Goal: Task Accomplishment & Management: Manage account settings

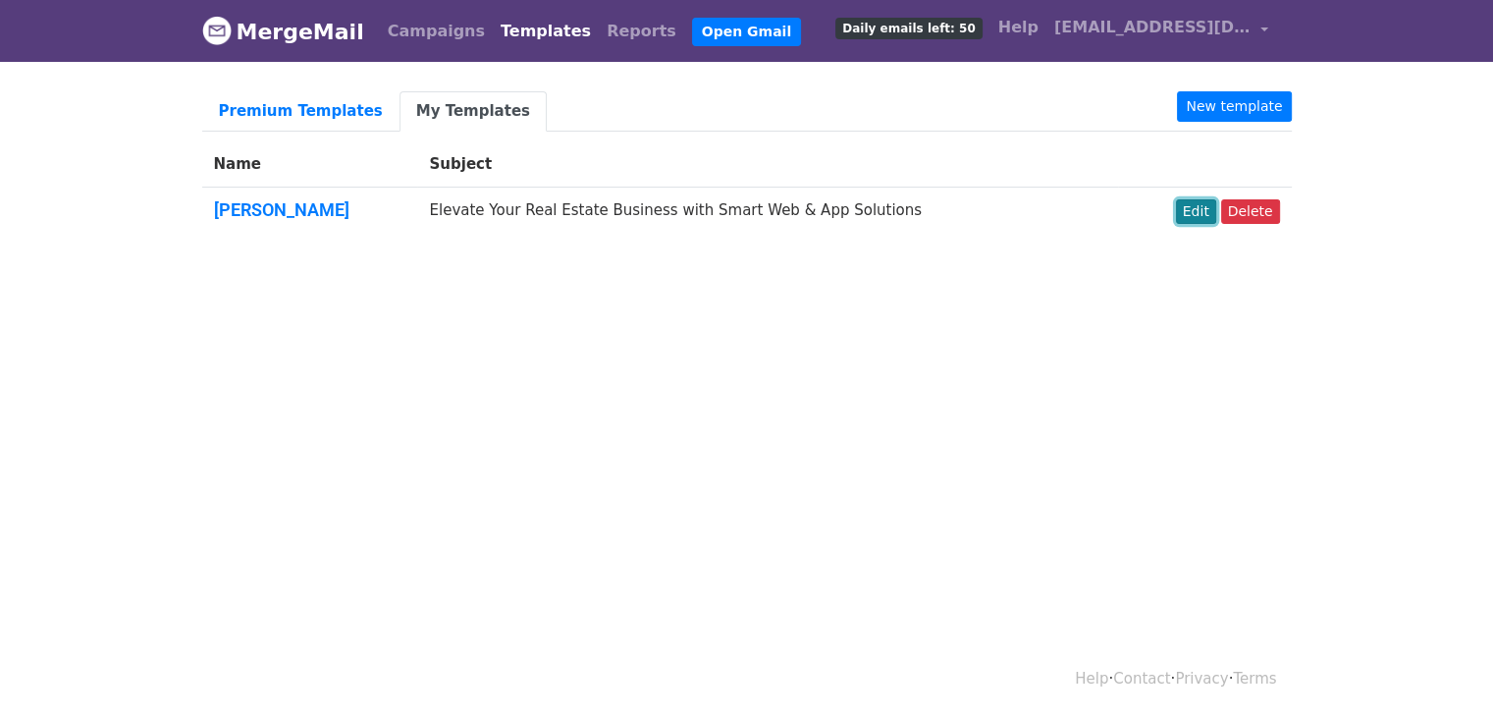
click at [1207, 217] on link "Edit" at bounding box center [1196, 211] width 40 height 25
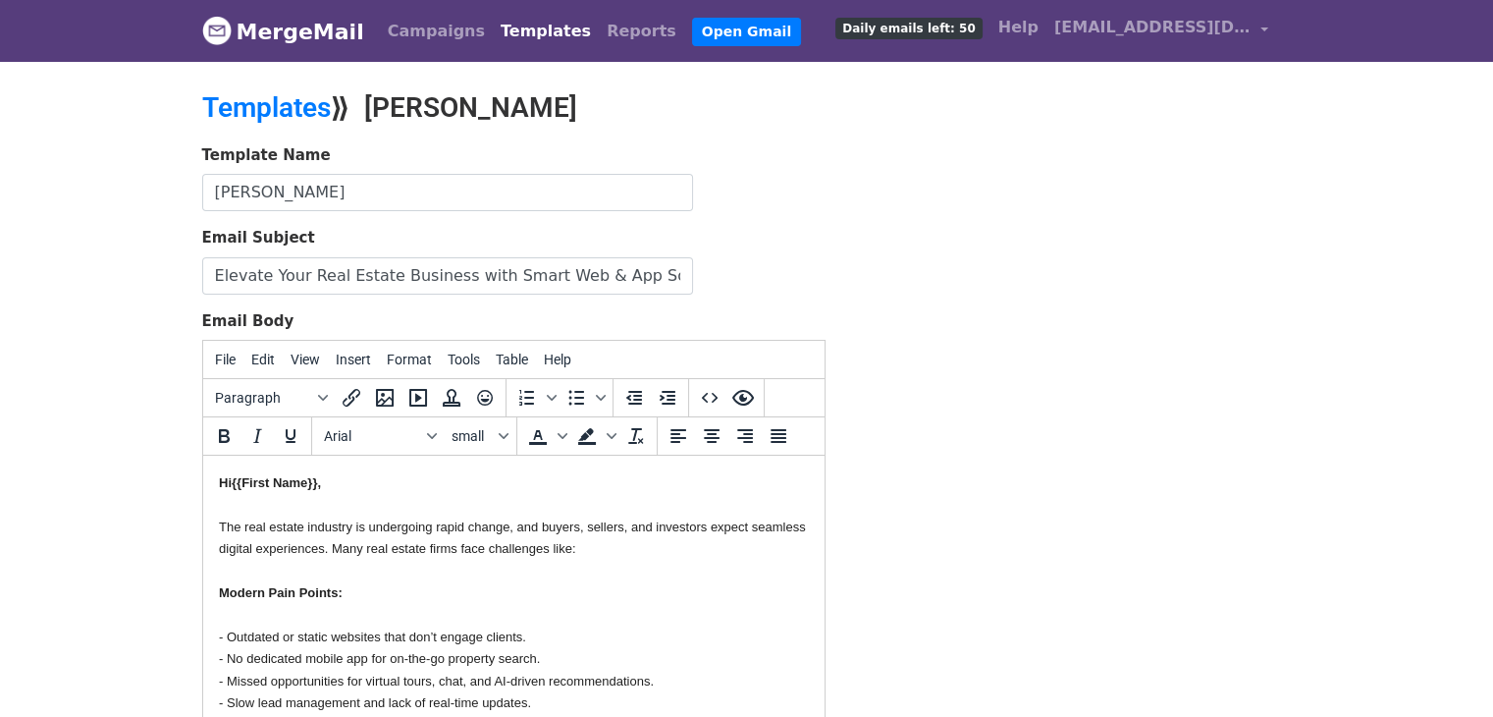
click at [181, 193] on body "MergeMail Campaigns Templates Reports Open Gmail Daily emails left: 50 Help hel…" at bounding box center [746, 456] width 1493 height 913
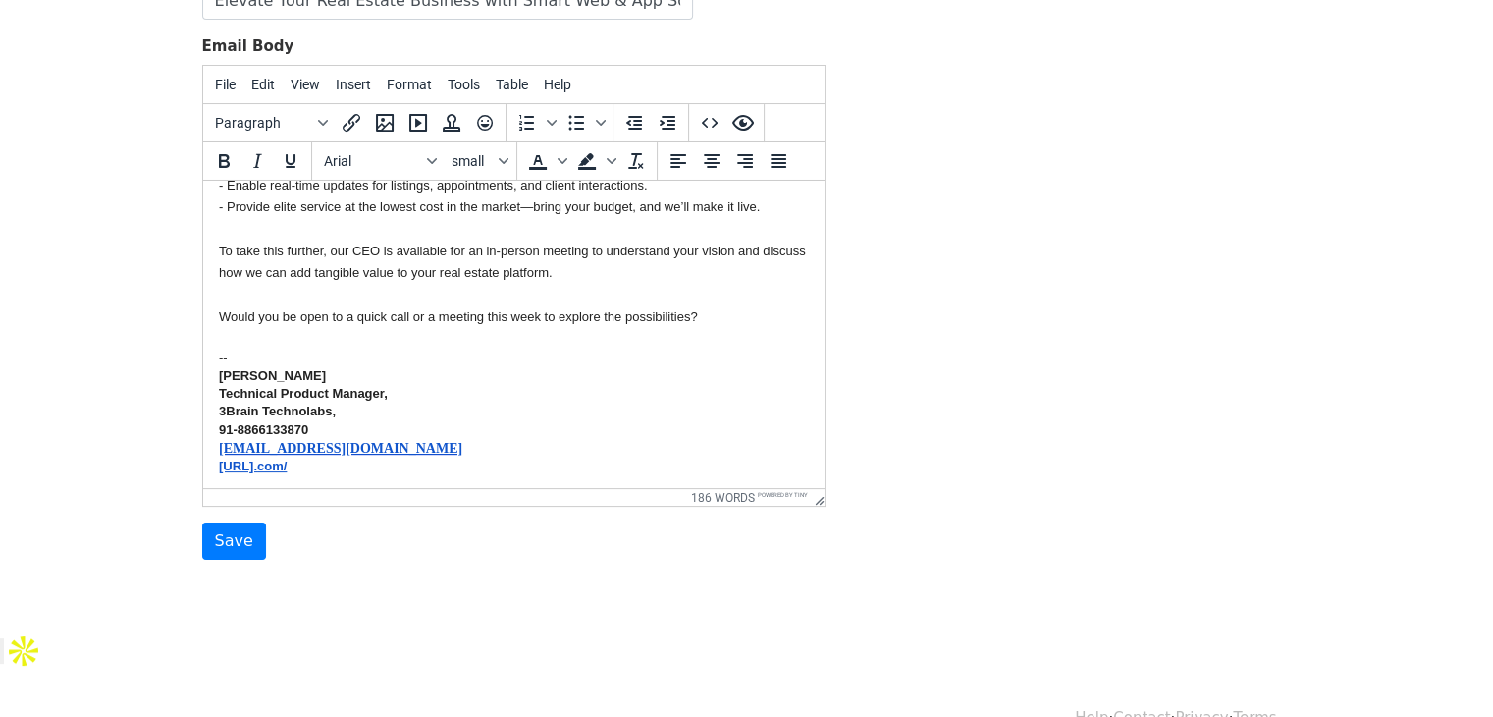
scroll to position [400, 0]
type input "Temp 1"
click at [229, 536] on input "Save" at bounding box center [234, 540] width 64 height 37
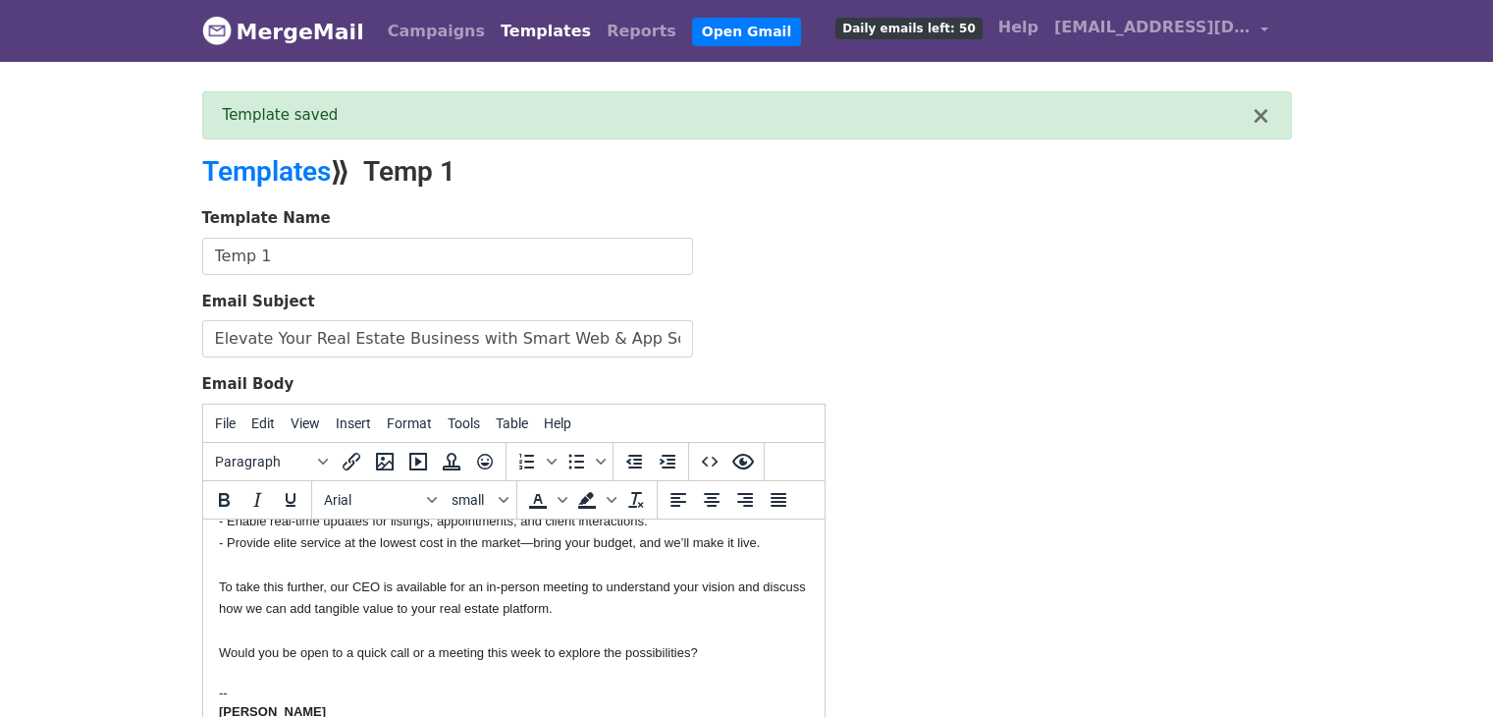
scroll to position [338, 0]
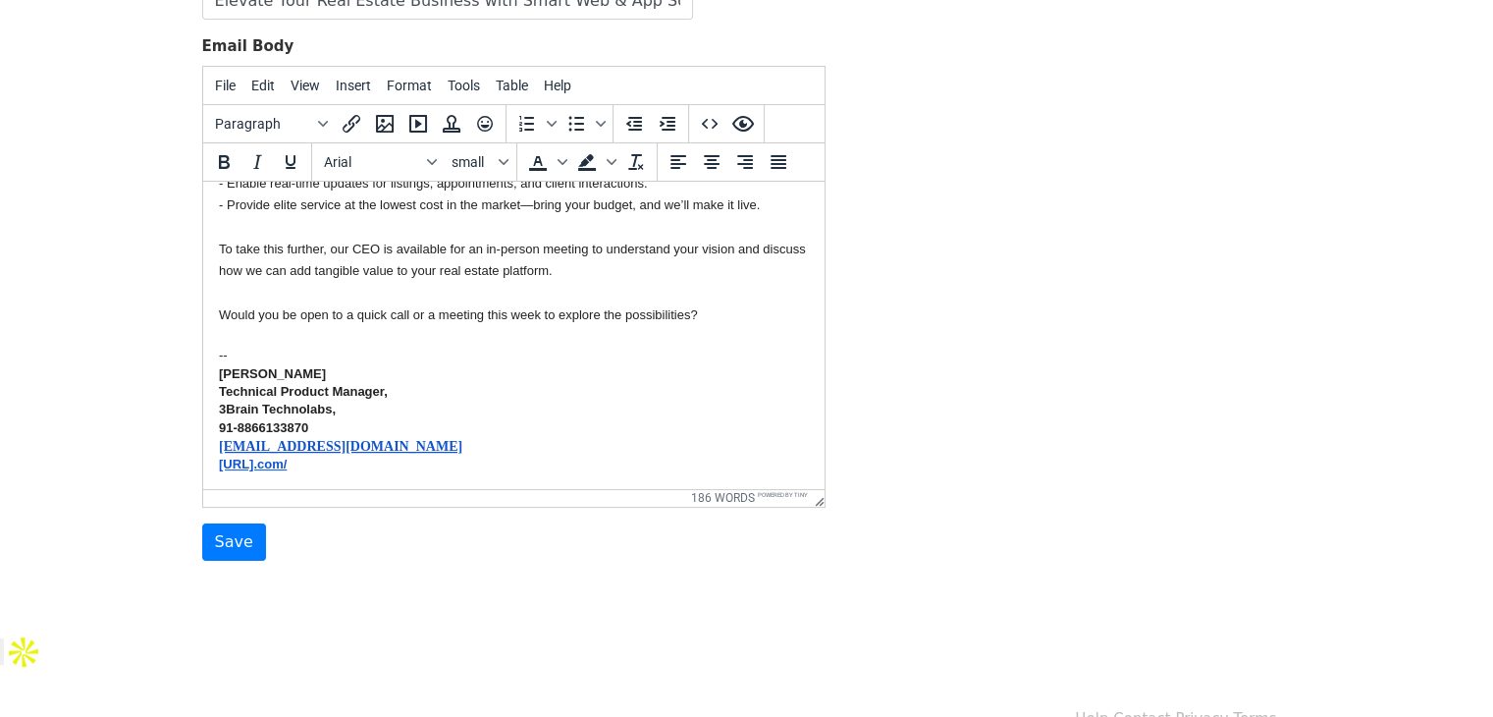
click at [220, 427] on strong "91-8866133870" at bounding box center [262, 426] width 89 height 15
click at [245, 434] on div "[PHONE_NUMBER]" at bounding box center [513, 427] width 590 height 18
click at [219, 546] on input "Save" at bounding box center [234, 541] width 64 height 37
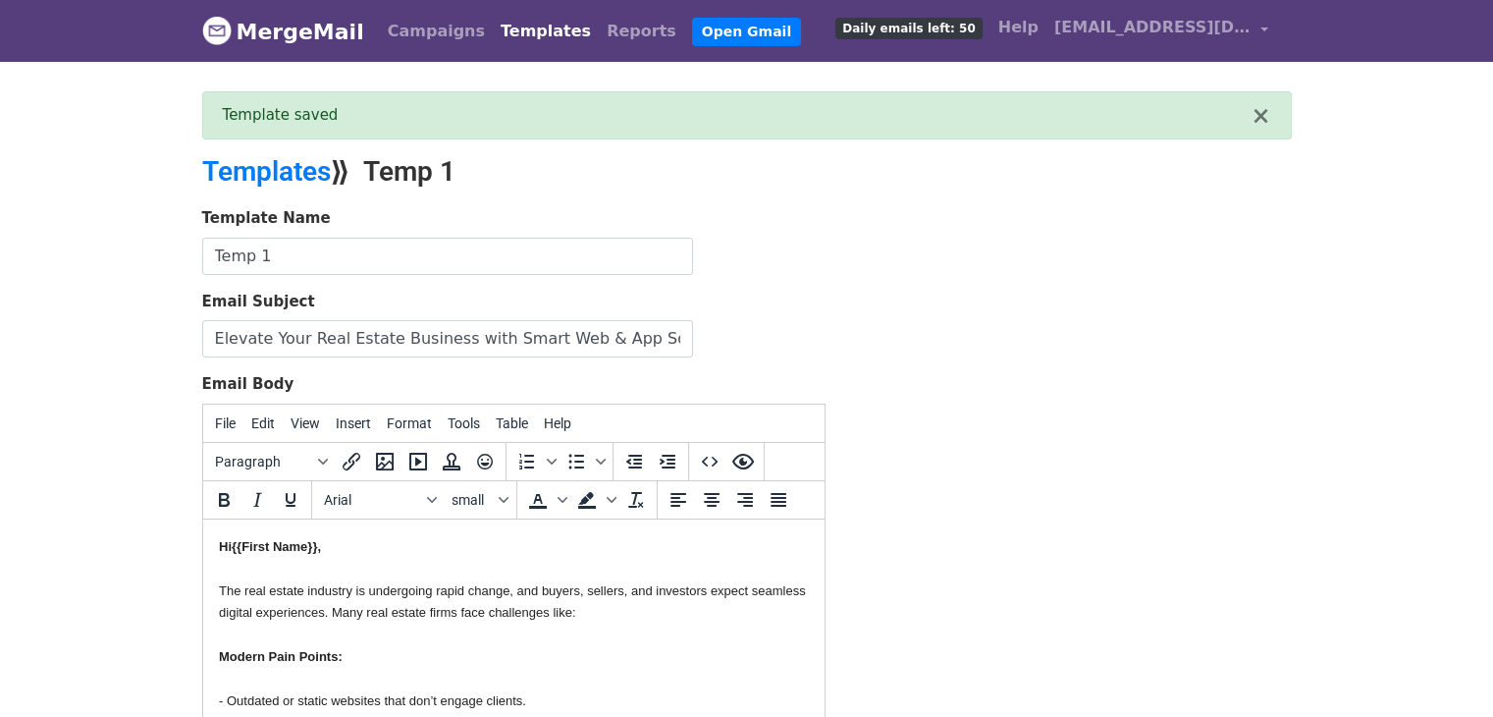
click at [518, 33] on link "Templates" at bounding box center [546, 31] width 106 height 39
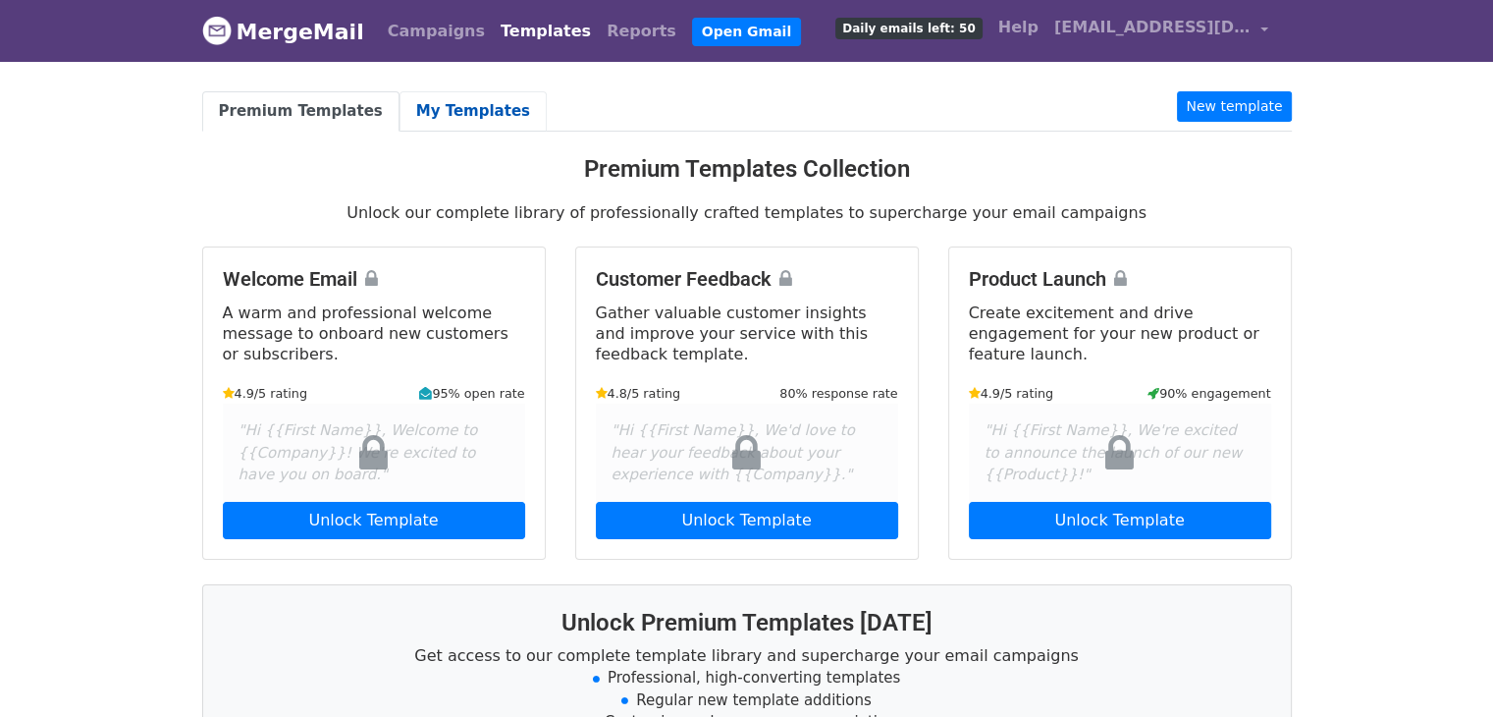
click at [445, 98] on link "My Templates" at bounding box center [473, 111] width 147 height 40
